Goal: Task Accomplishment & Management: Manage account settings

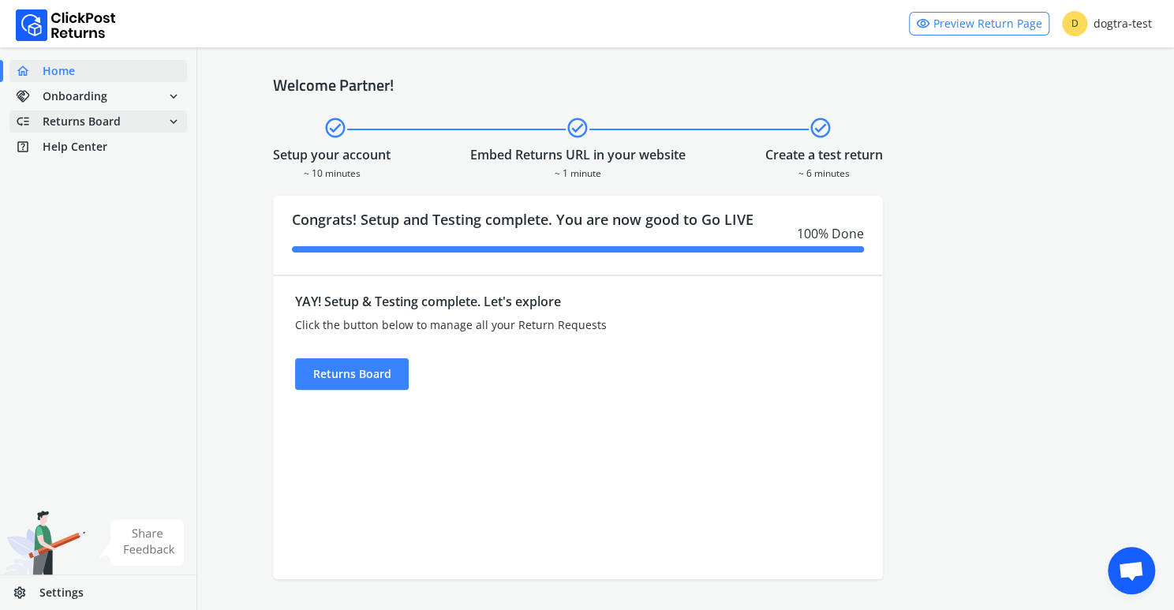
click at [58, 119] on span "Returns Board" at bounding box center [82, 122] width 78 height 16
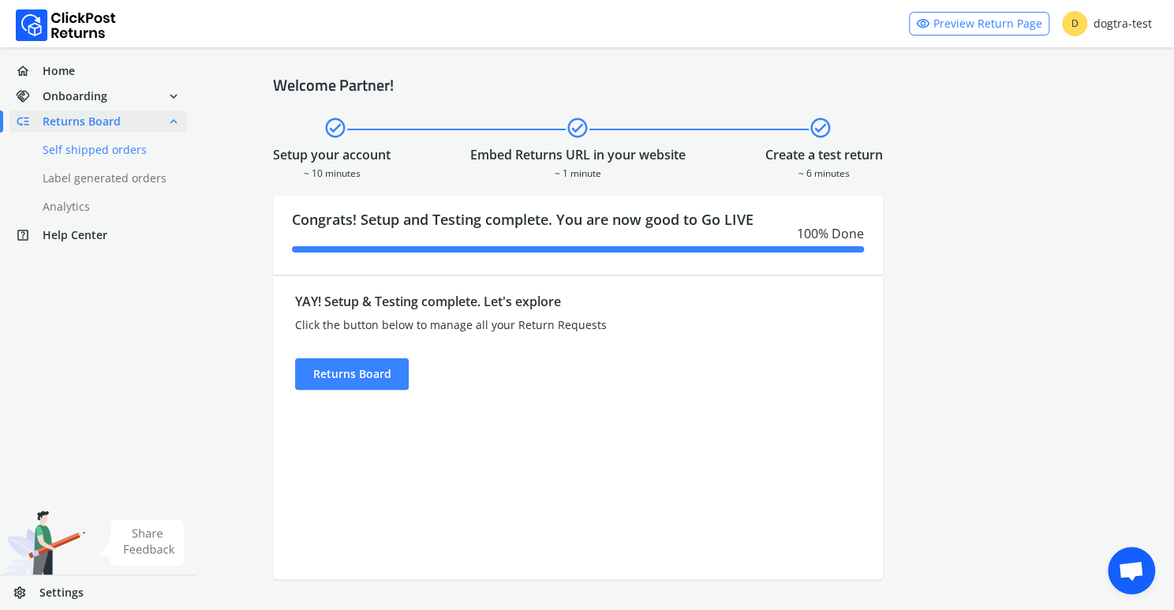
click at [60, 153] on link "done Self shipped orders" at bounding box center [107, 150] width 196 height 22
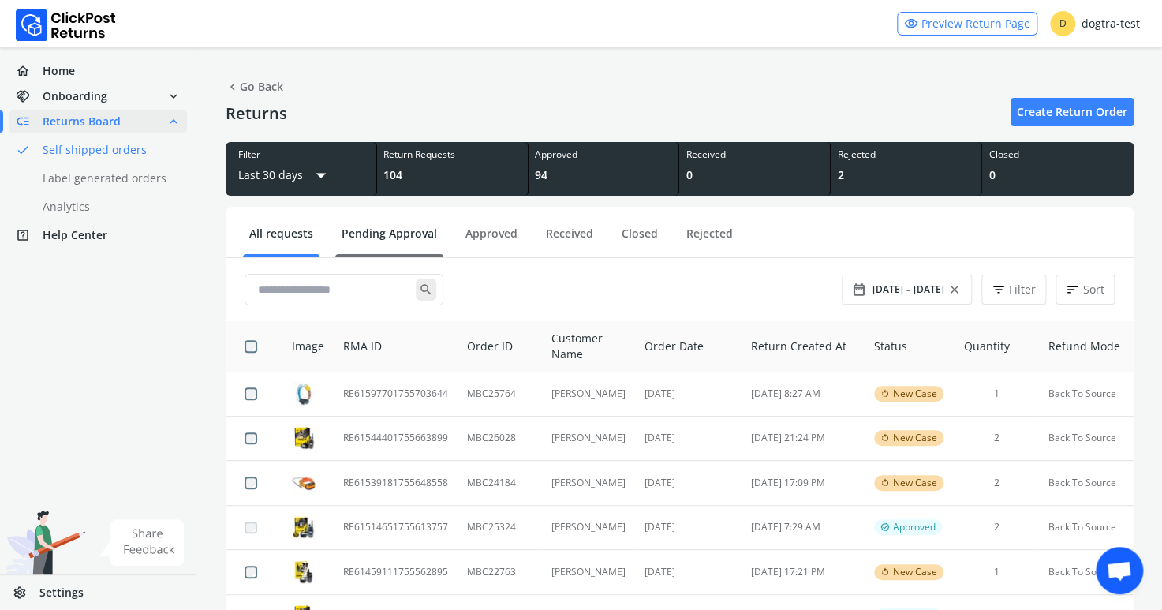
click at [412, 234] on link "Pending Approval" at bounding box center [389, 240] width 108 height 28
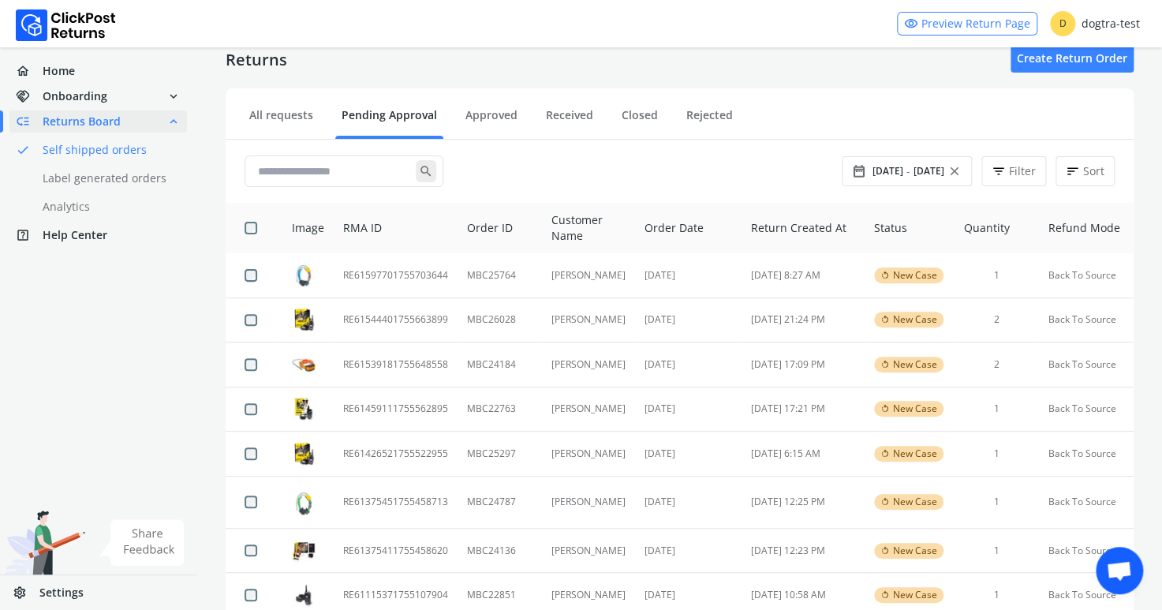
scroll to position [133, 0]
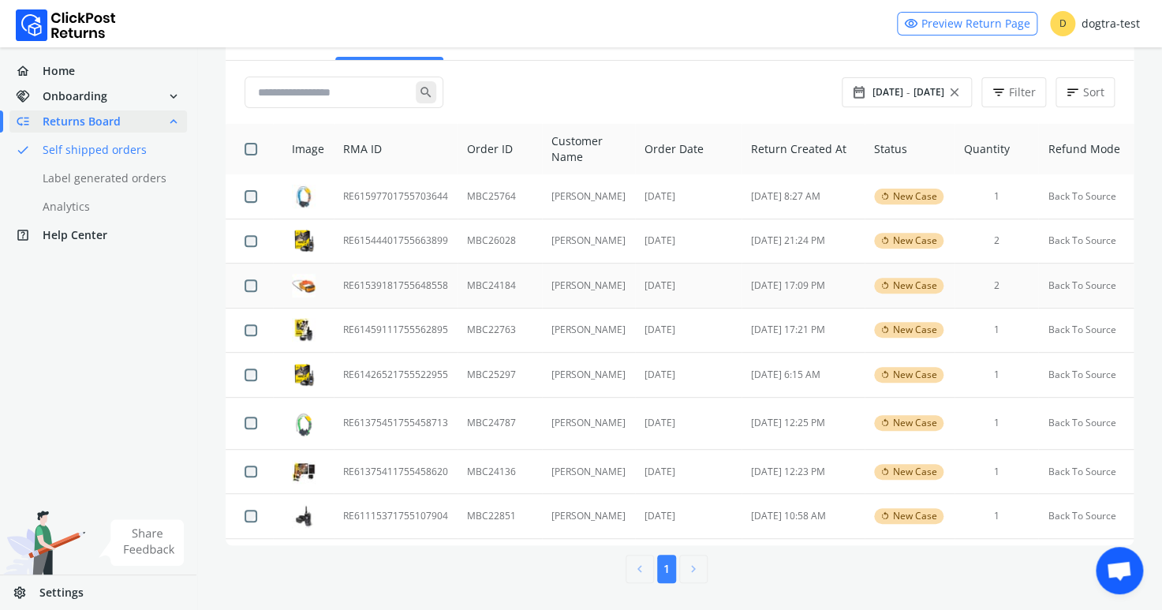
click at [367, 284] on td "RE61539181755648558" at bounding box center [396, 286] width 124 height 45
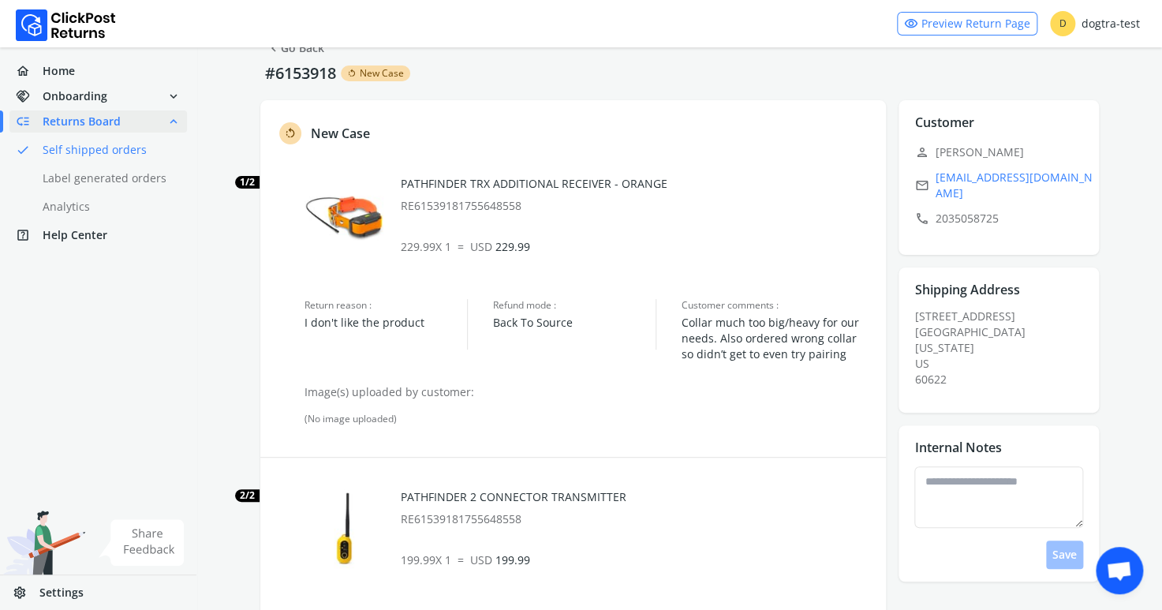
scroll to position [42, 0]
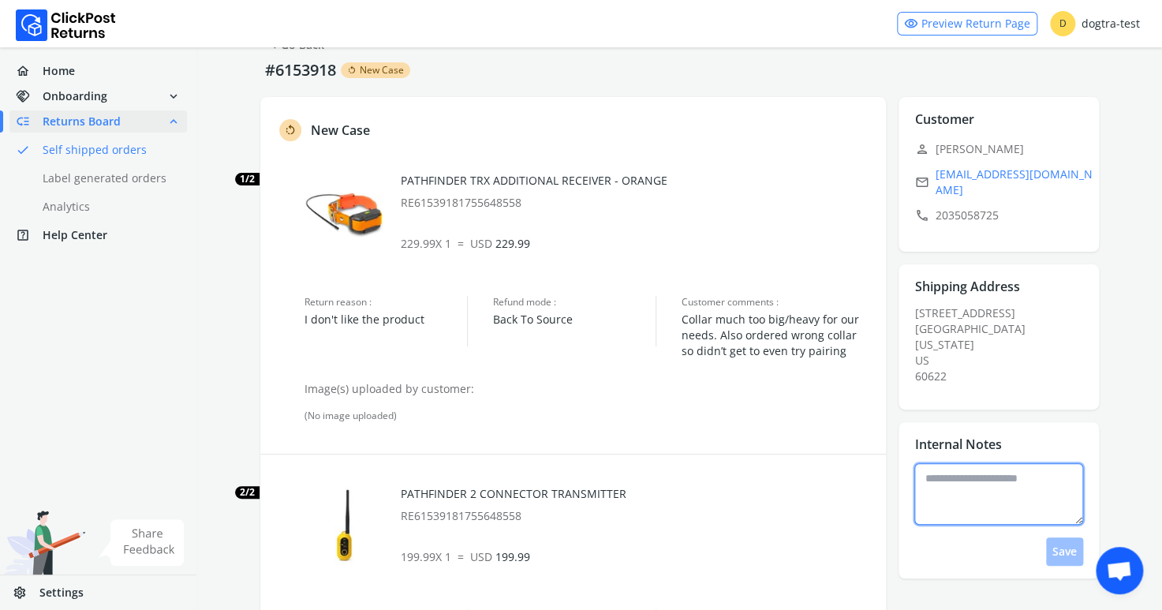
click at [930, 475] on textarea at bounding box center [999, 494] width 169 height 62
type textarea "**********"
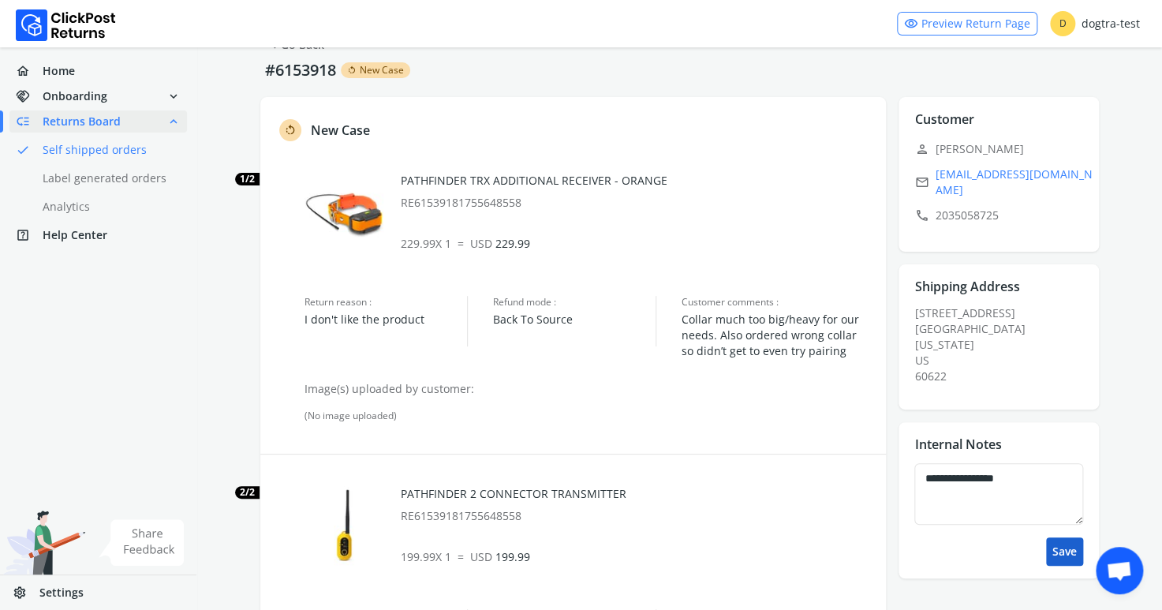
click at [1057, 541] on button "Save" at bounding box center [1064, 551] width 37 height 28
